Goal: Information Seeking & Learning: Learn about a topic

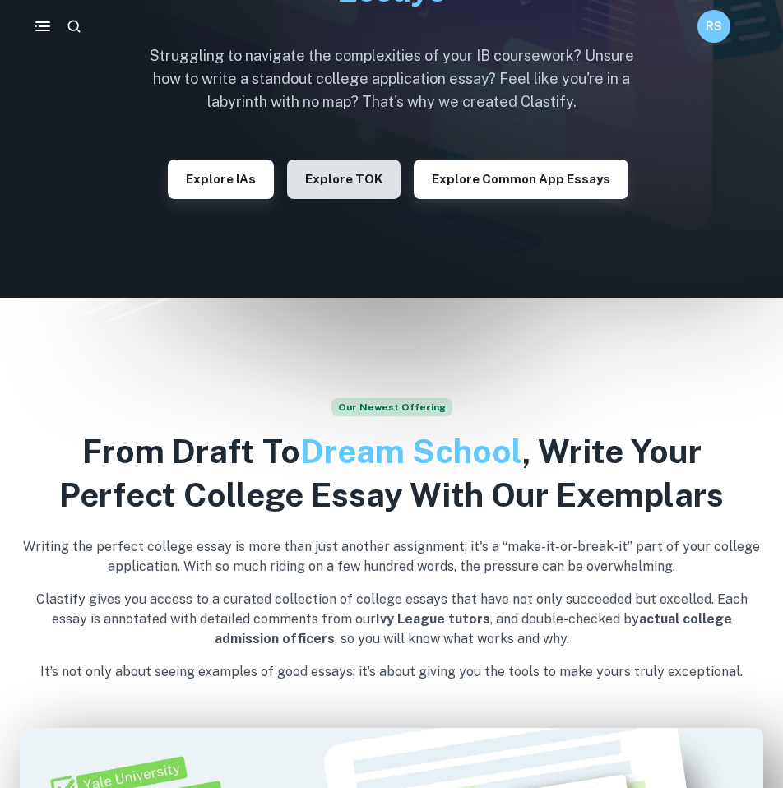
scroll to position [12, 0]
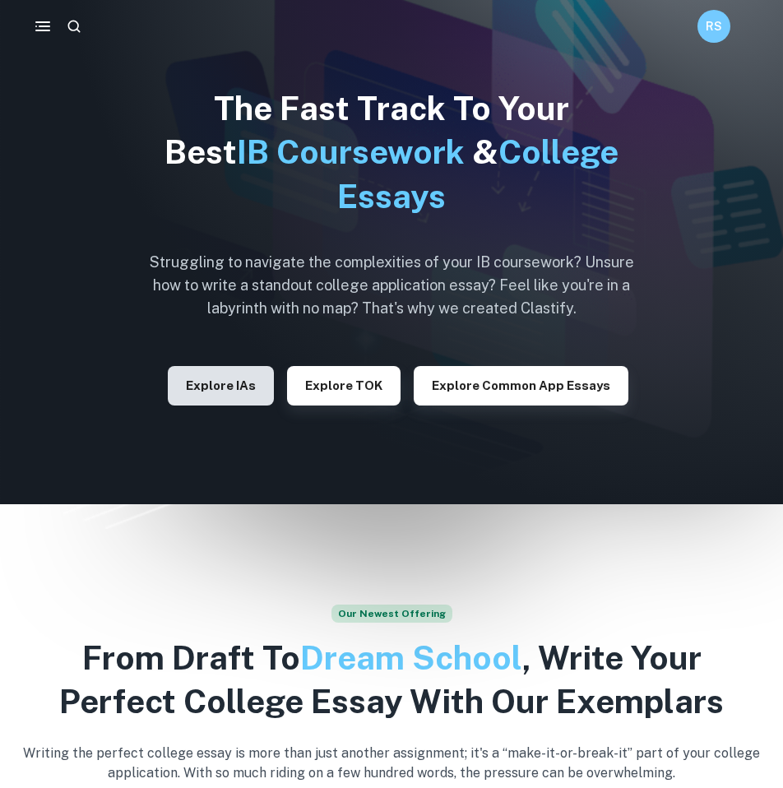
click at [239, 387] on button "Explore IAs" at bounding box center [221, 385] width 106 height 39
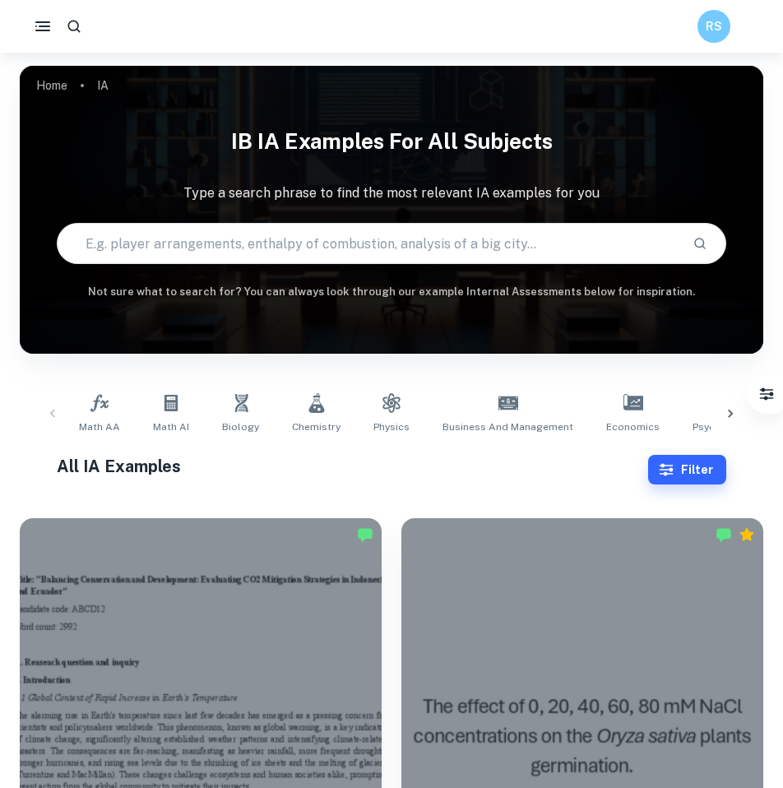
click at [53, 409] on div "Math AA Math AI Biology Chemistry Physics Business and Management Economics Psy…" at bounding box center [391, 414] width 717 height 54
click at [53, 416] on div "Math AA Math AI Biology Chemistry Physics Business and Management Economics Psy…" at bounding box center [391, 414] width 717 height 54
click at [699, 457] on button "Filter" at bounding box center [687, 470] width 78 height 30
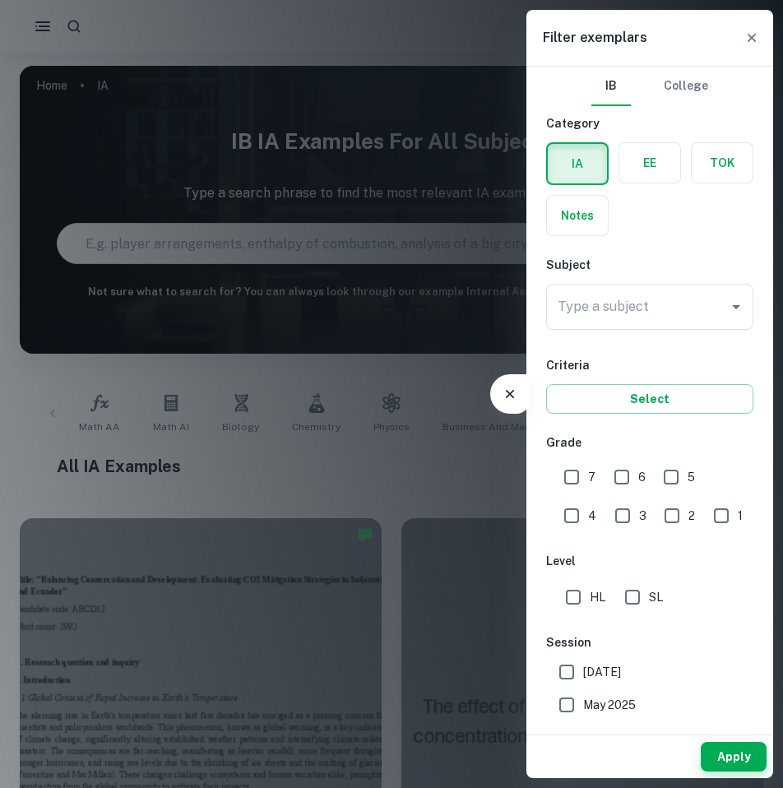
click at [647, 156] on label "button" at bounding box center [649, 162] width 61 height 39
click at [0, 0] on input "radio" at bounding box center [0, 0] width 0 height 0
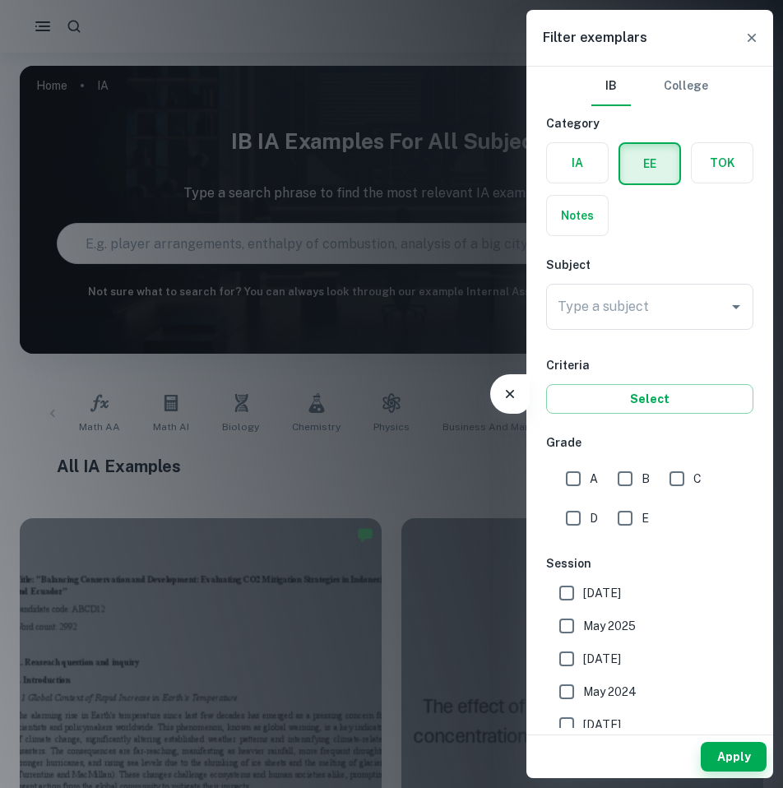
click at [609, 307] on input "Type a subject" at bounding box center [637, 306] width 168 height 31
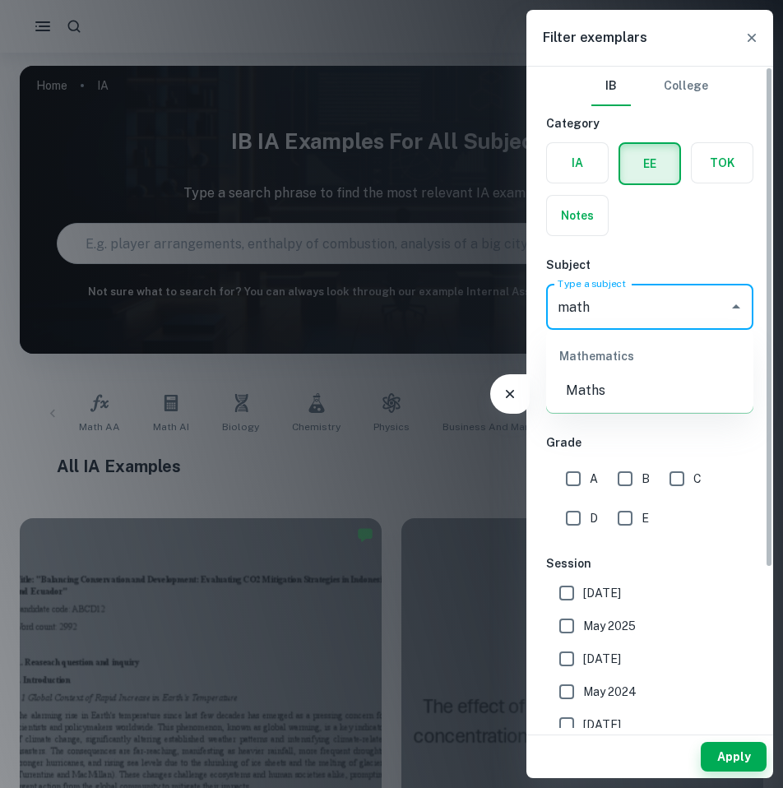
click at [629, 384] on li "Maths" at bounding box center [649, 391] width 207 height 30
type input "Maths"
click at [575, 472] on input "A" at bounding box center [573, 478] width 33 height 33
checkbox input "true"
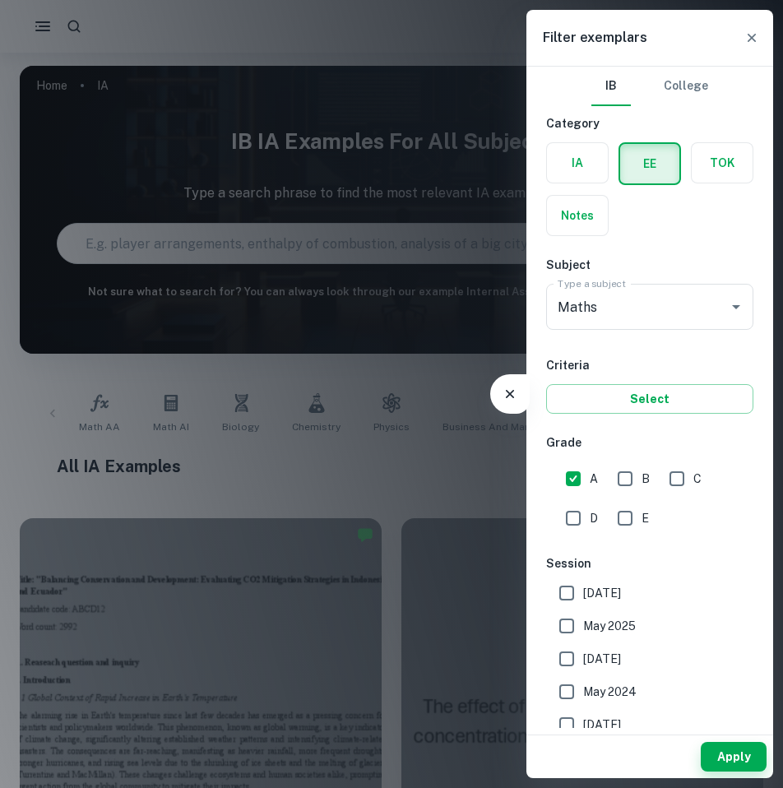
click at [610, 481] on input "B" at bounding box center [625, 478] width 33 height 33
checkbox input "true"
click at [735, 758] on button "Apply" at bounding box center [734, 757] width 66 height 30
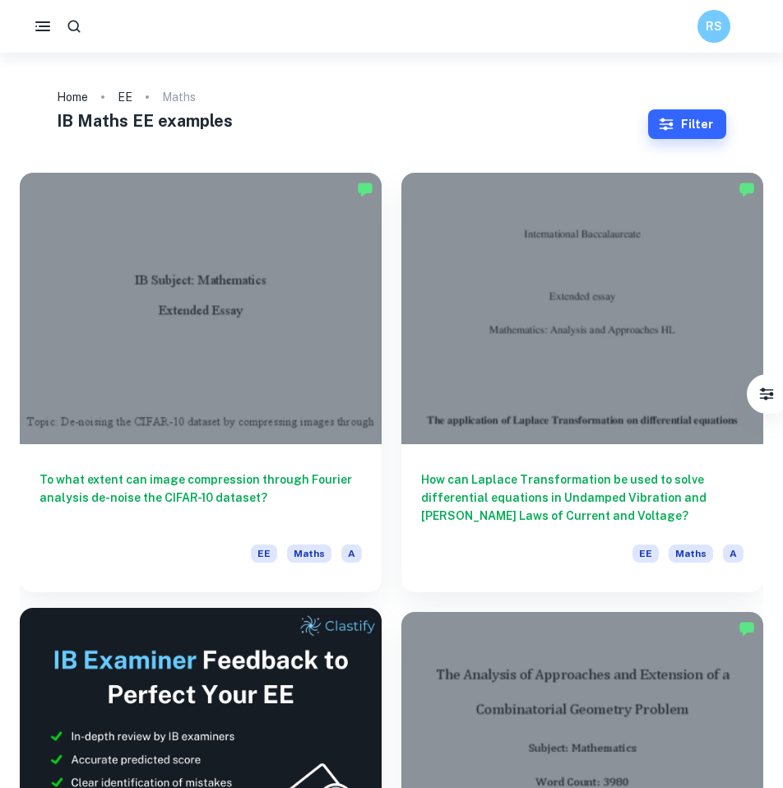
scroll to position [34, 0]
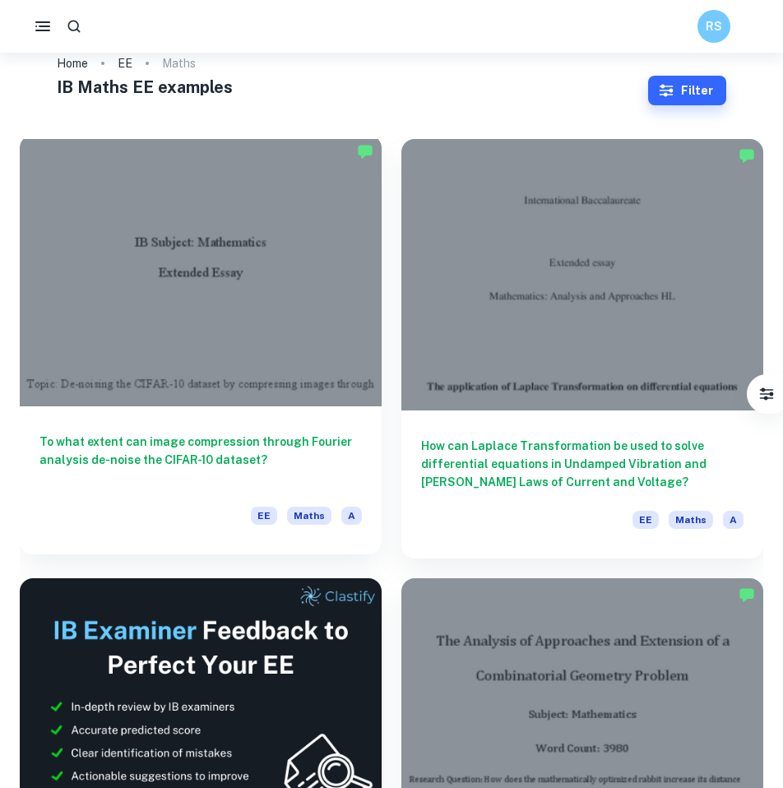
click at [256, 477] on h6 "To what extent can image compression through Fourier analysis de-noise the CIFA…" at bounding box center [200, 460] width 322 height 54
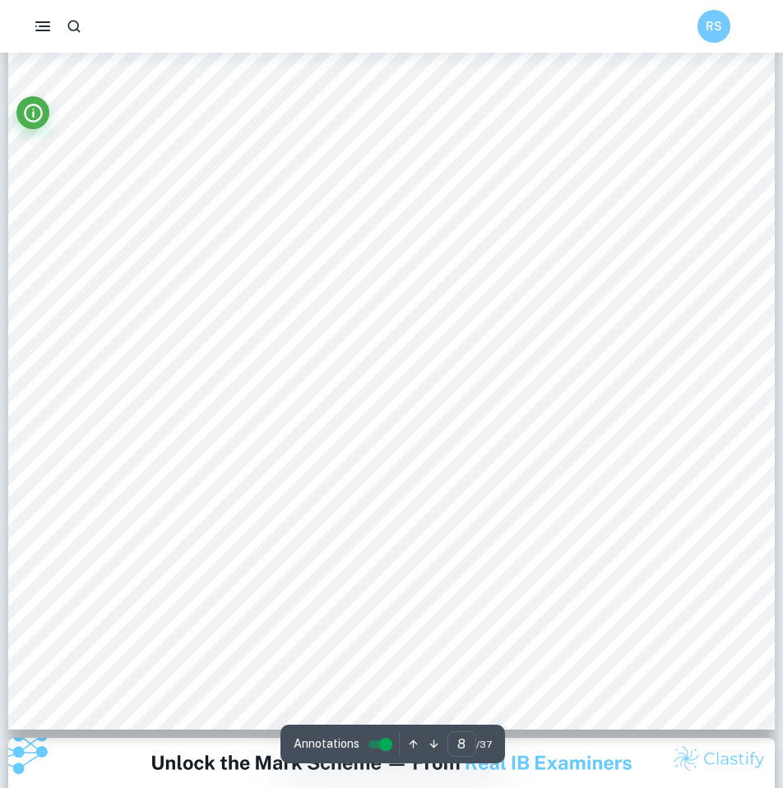
scroll to position [7664, 0]
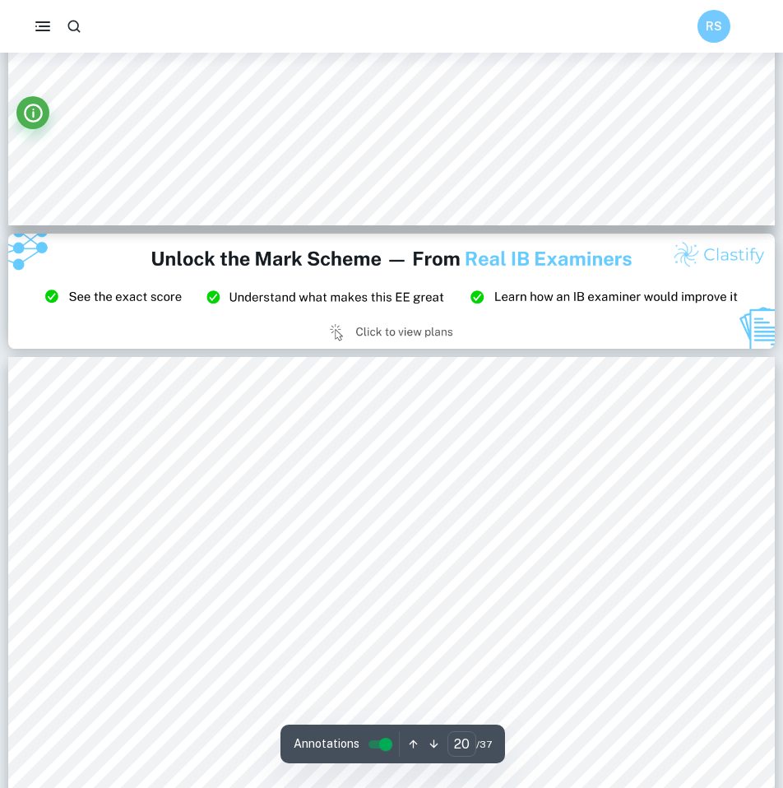
type input "21"
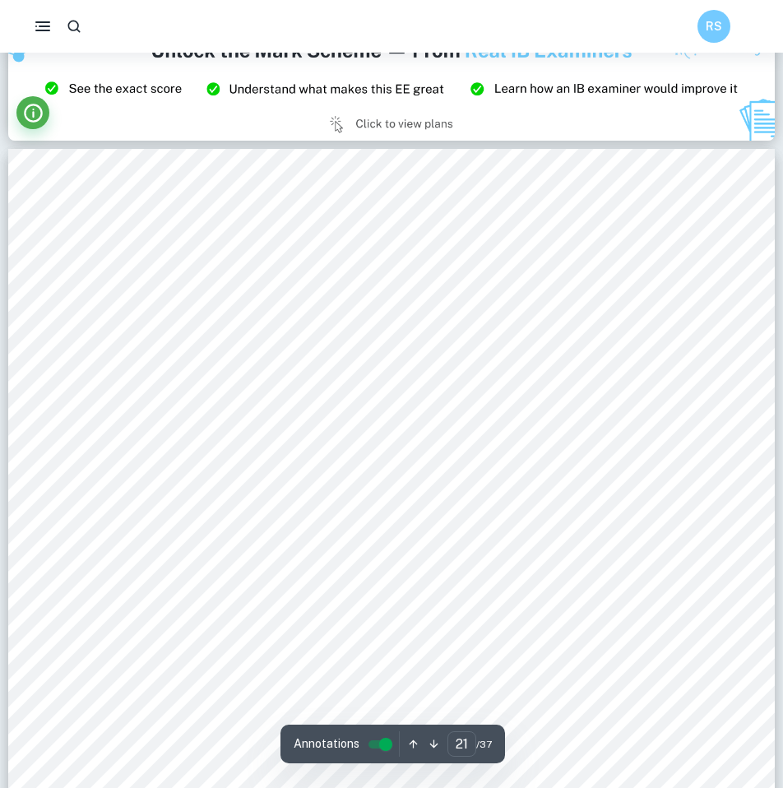
scroll to position [20403, 0]
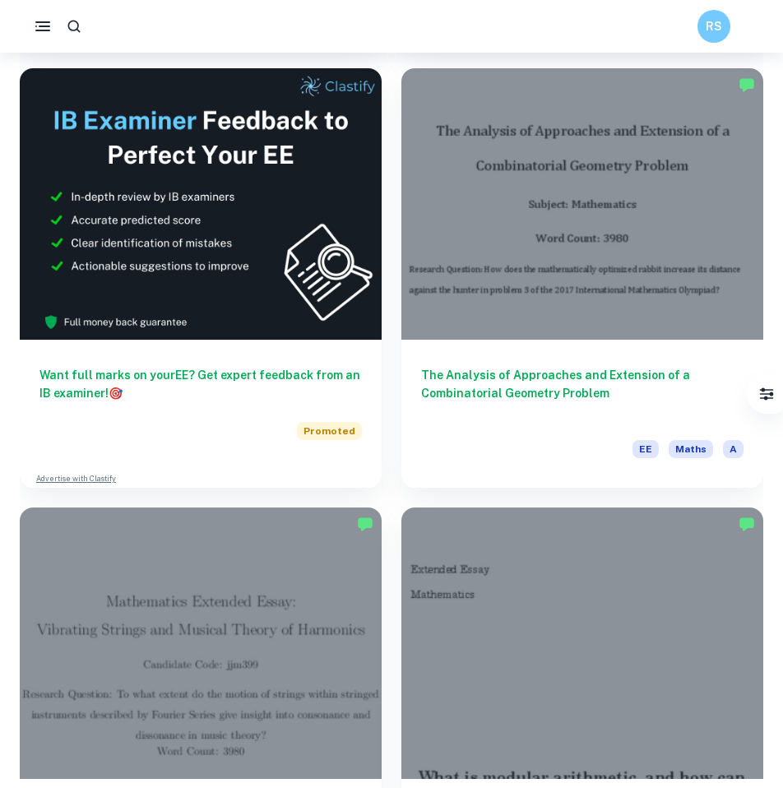
scroll to position [603, 0]
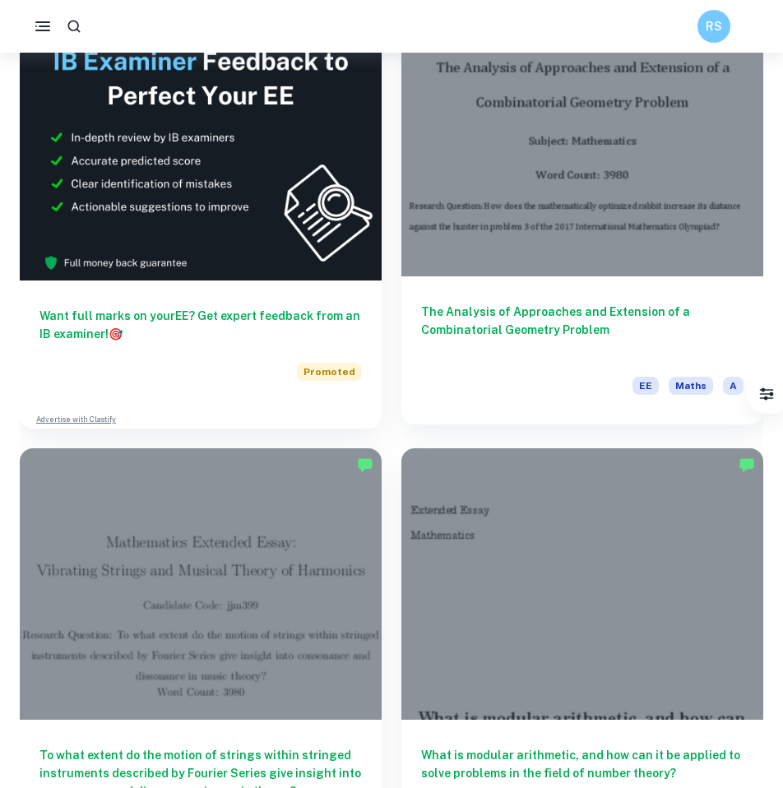
click at [503, 341] on h6 "The Analysis of Approaches and Extension of a Combinatorial Geometry Problem" at bounding box center [582, 330] width 322 height 54
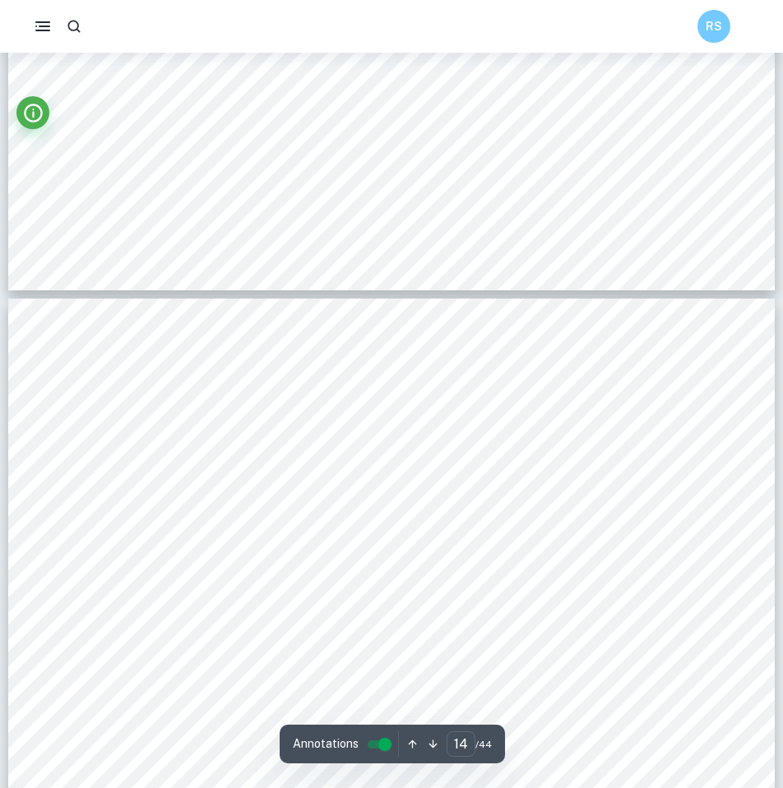
type input "15"
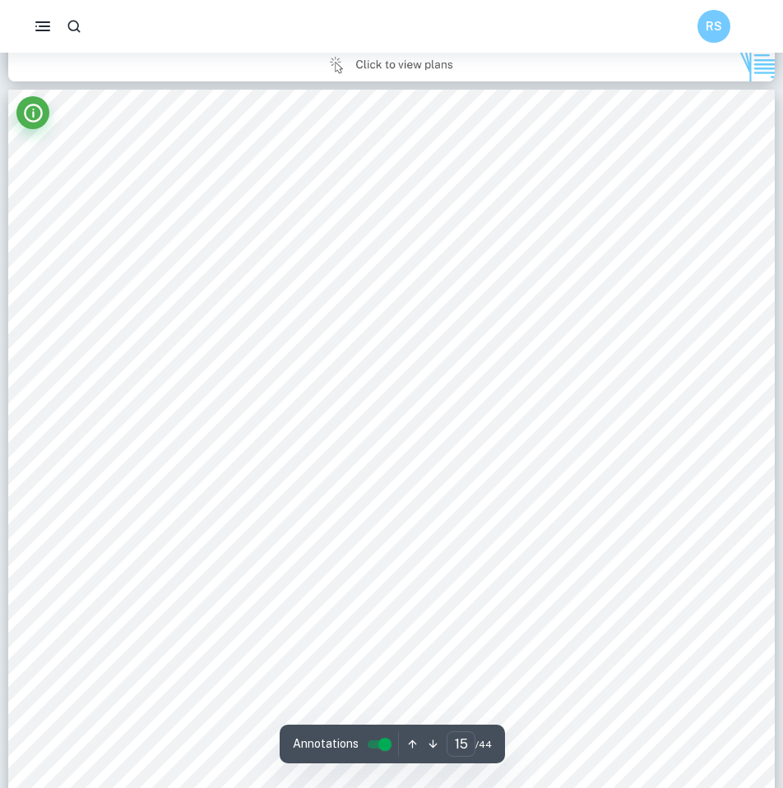
scroll to position [14518, 0]
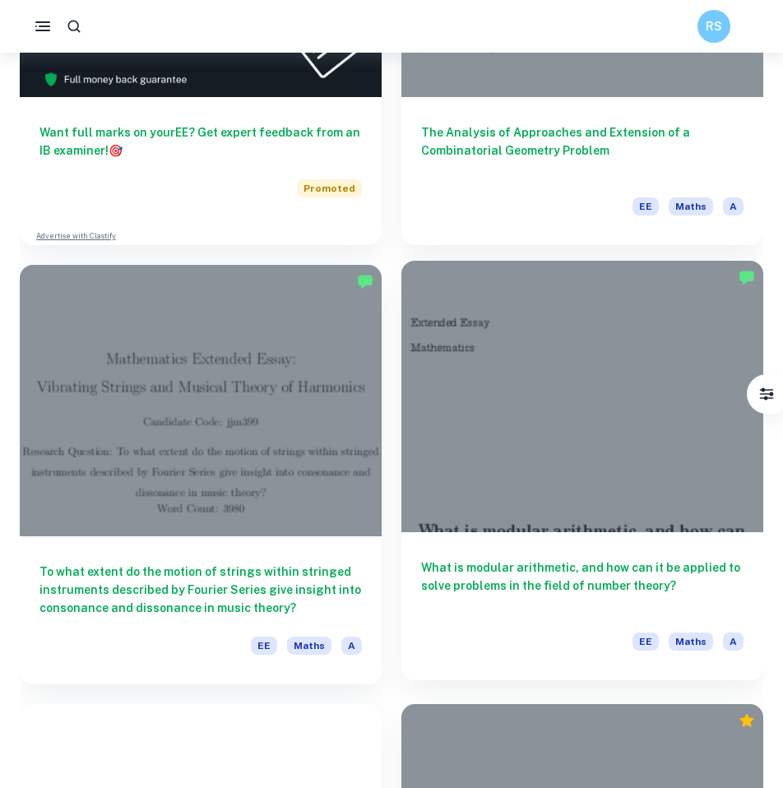
scroll to position [920, 0]
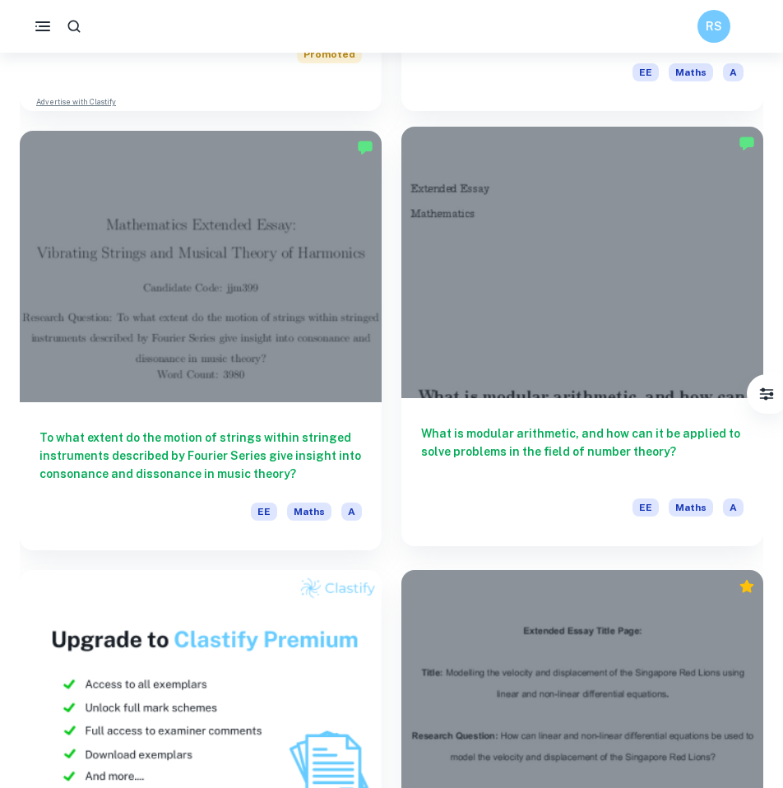
click at [467, 467] on h6 "What is modular arithmetic, and how can it be applied to solve problems in the …" at bounding box center [582, 451] width 322 height 54
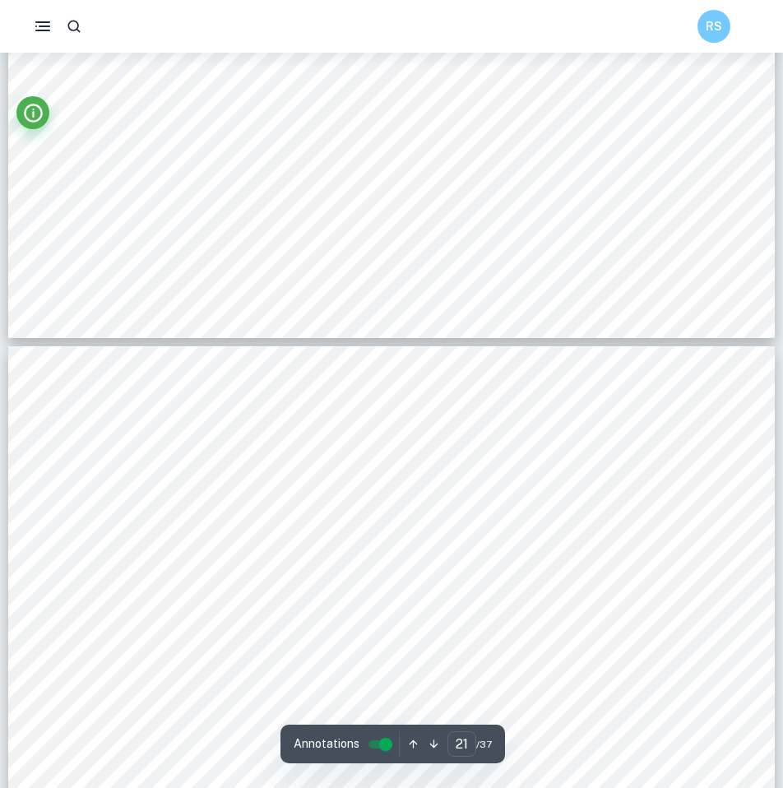
type input "22"
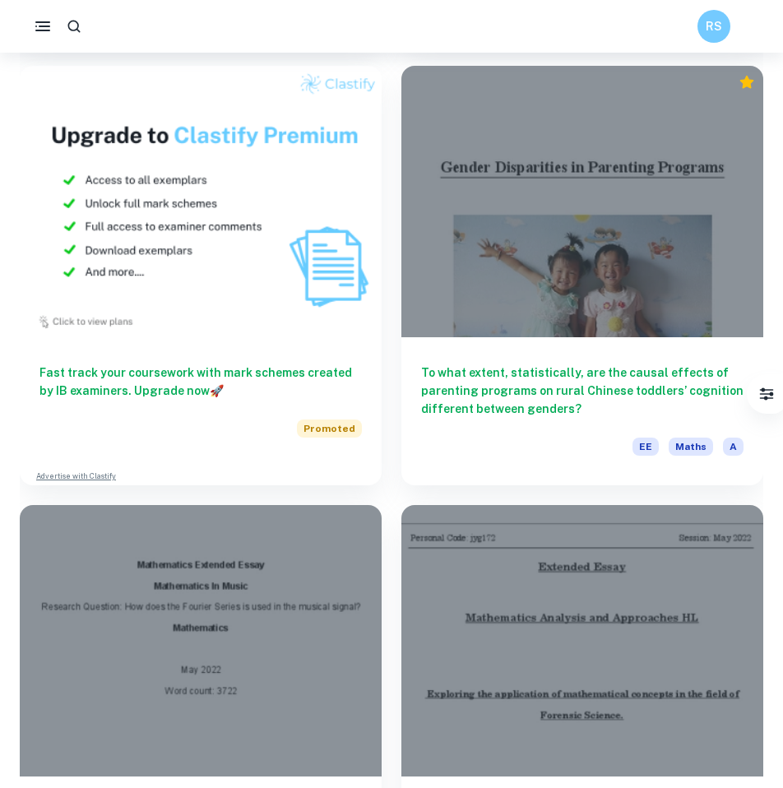
scroll to position [4952, 0]
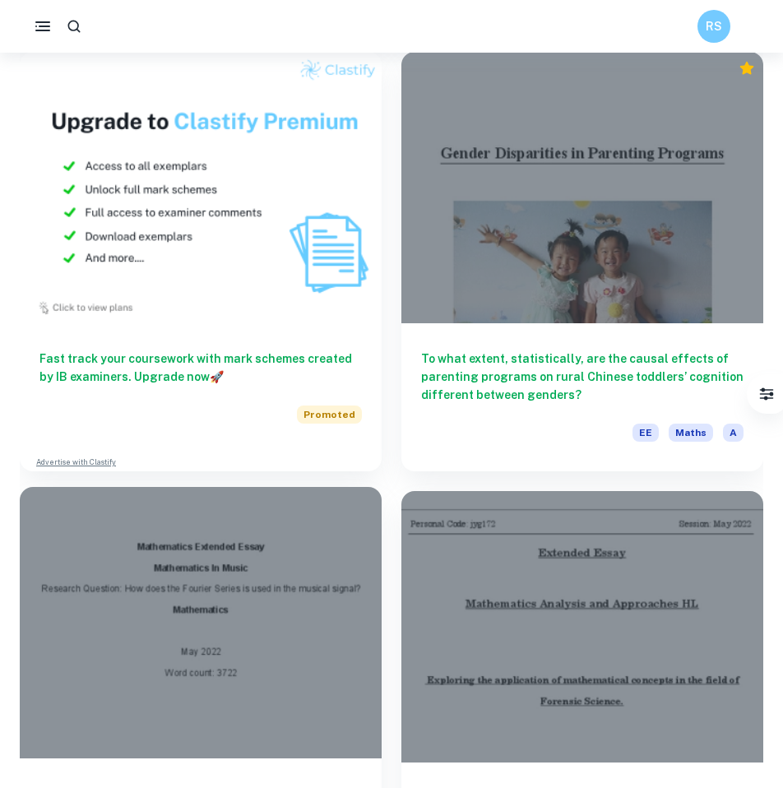
click at [311, 716] on div at bounding box center [201, 622] width 362 height 271
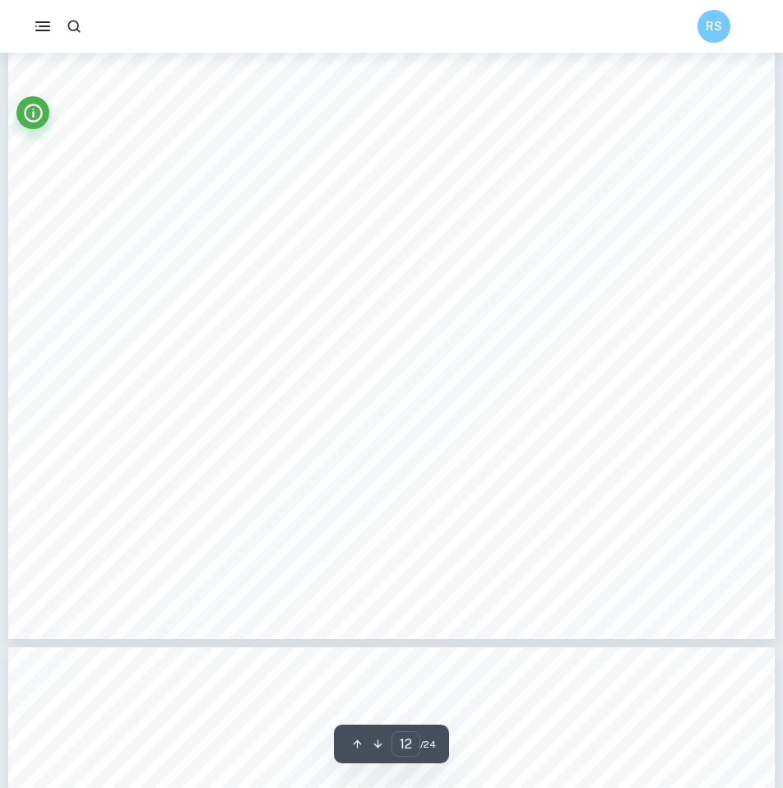
scroll to position [12872, 0]
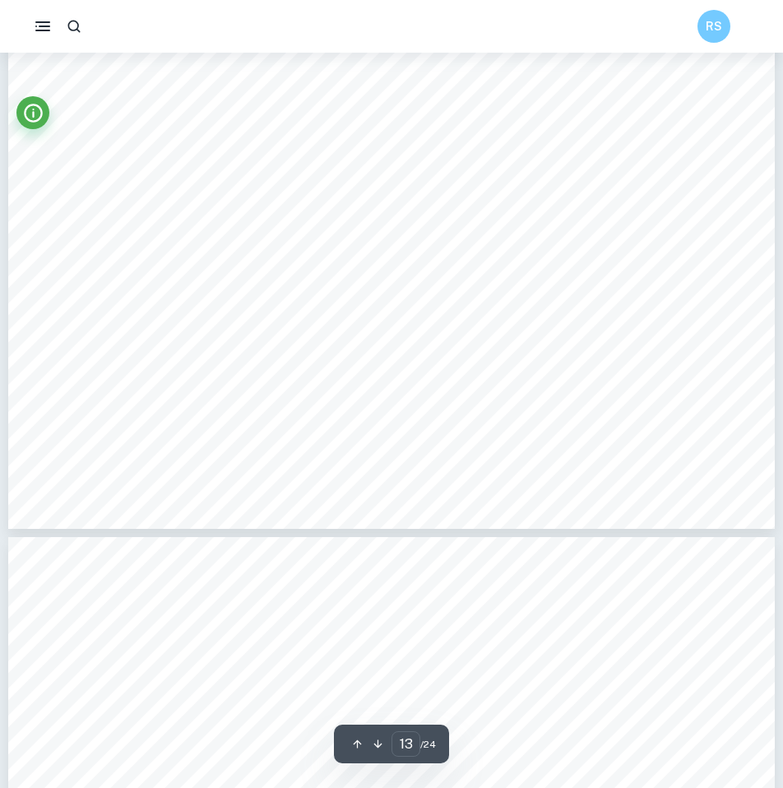
type input "14"
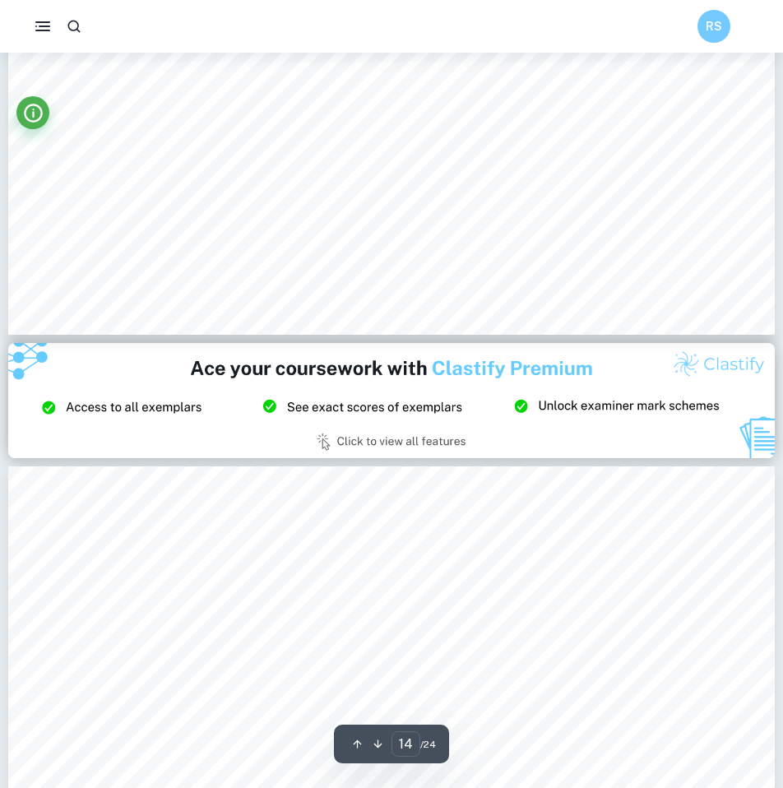
scroll to position [15395, 0]
